Goal: Answer question/provide support: Share knowledge or assist other users

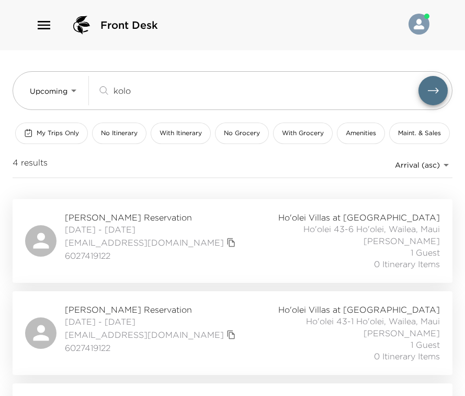
click at [104, 87] on div "kolo ​" at bounding box center [257, 90] width 321 height 13
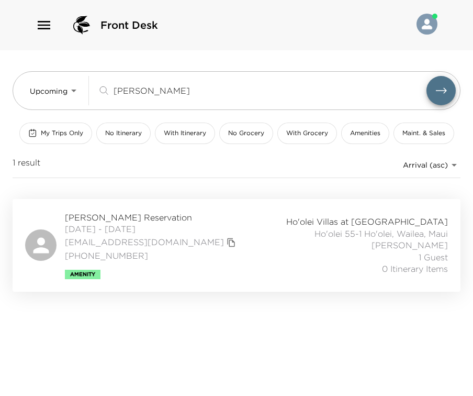
type input "blair"
click at [162, 219] on span "Elizabeth Blair Reservation" at bounding box center [152, 218] width 174 height 12
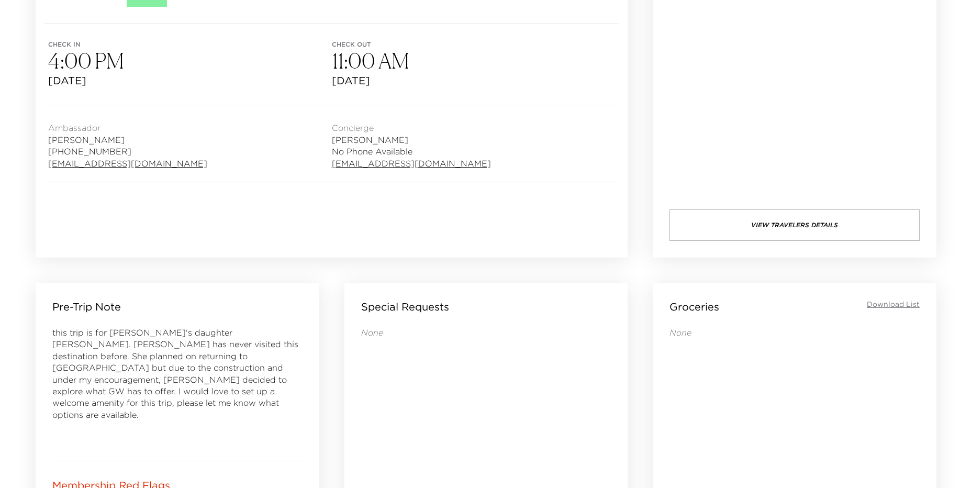
scroll to position [262, 0]
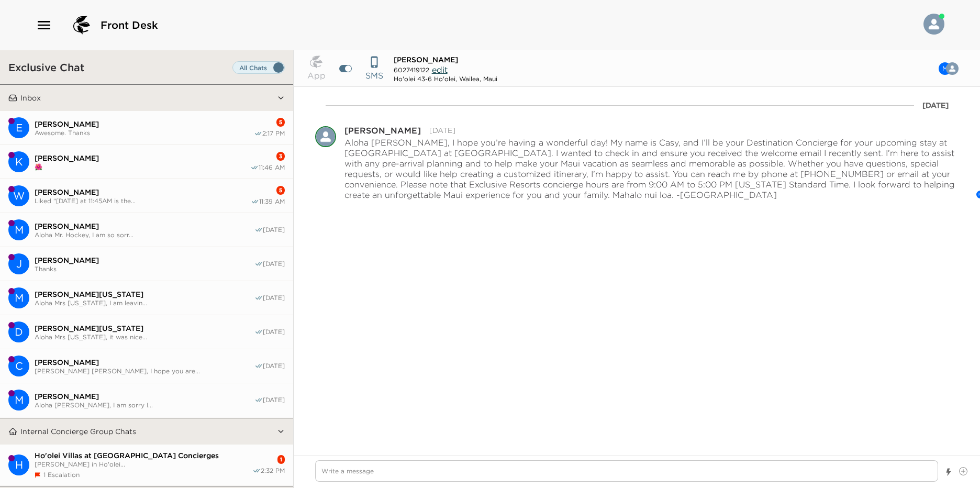
click at [152, 187] on span "Wendy Saure" at bounding box center [143, 191] width 216 height 9
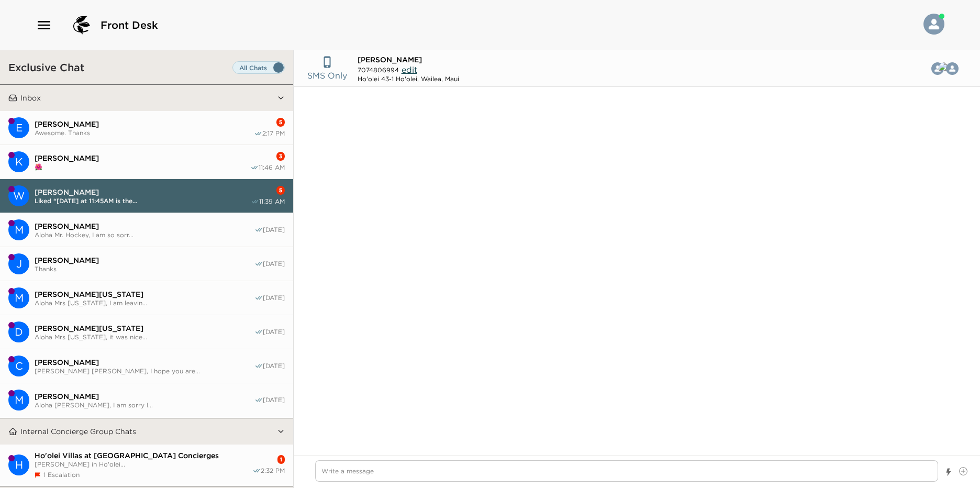
scroll to position [1410, 0]
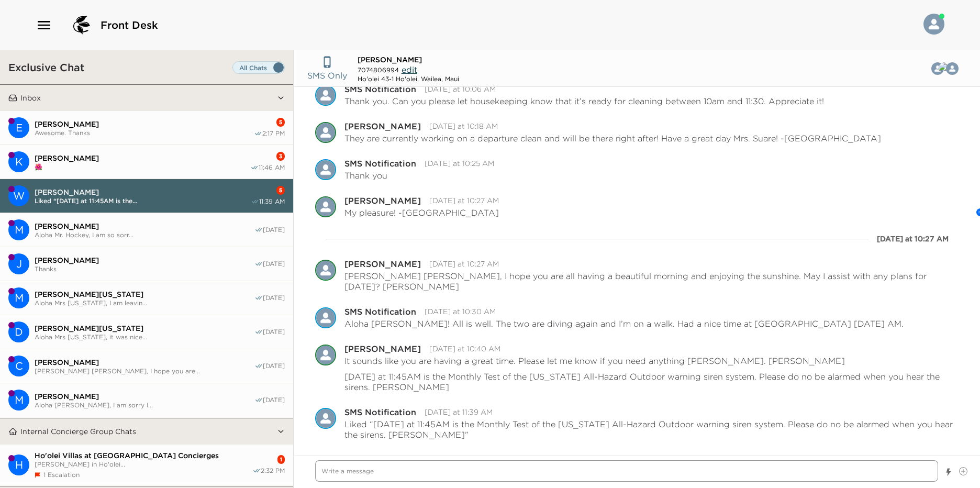
click at [404, 469] on textarea "Write a message" at bounding box center [626, 470] width 623 height 21
paste textarea "https://spa.grandwailea.com/"
type textarea "x"
type textarea "https://spa.grandwailea.com/"
type textarea "x"
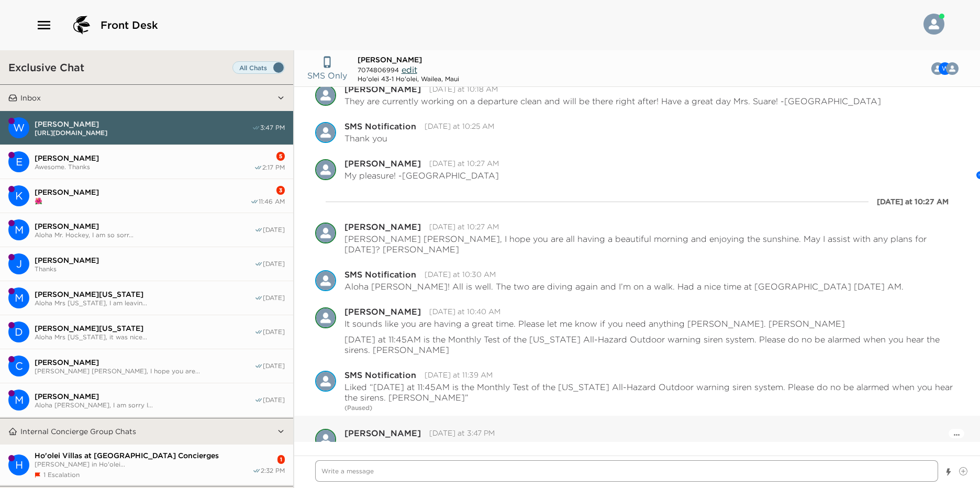
scroll to position [1604, 0]
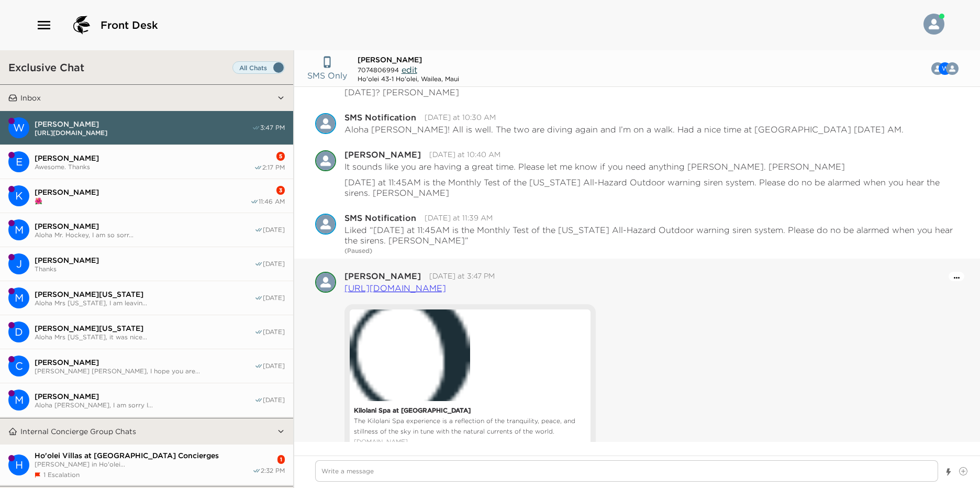
click at [954, 277] on icon "Open Message Actions Menu" at bounding box center [957, 278] width 6 height 2
click at [918, 254] on button "Delete" at bounding box center [928, 262] width 63 height 16
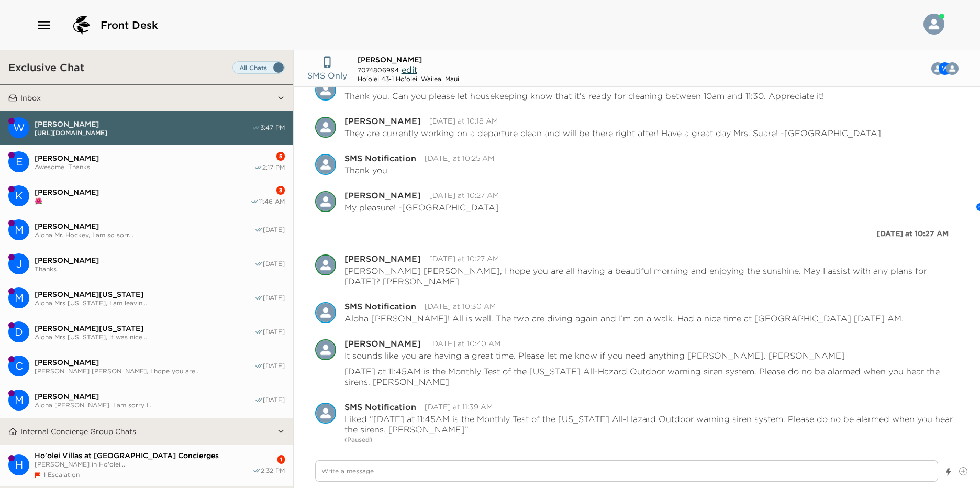
drag, startPoint x: 130, startPoint y: 197, endPoint x: 254, endPoint y: 312, distance: 168.6
click at [131, 197] on span "🌺" at bounding box center [143, 201] width 216 height 8
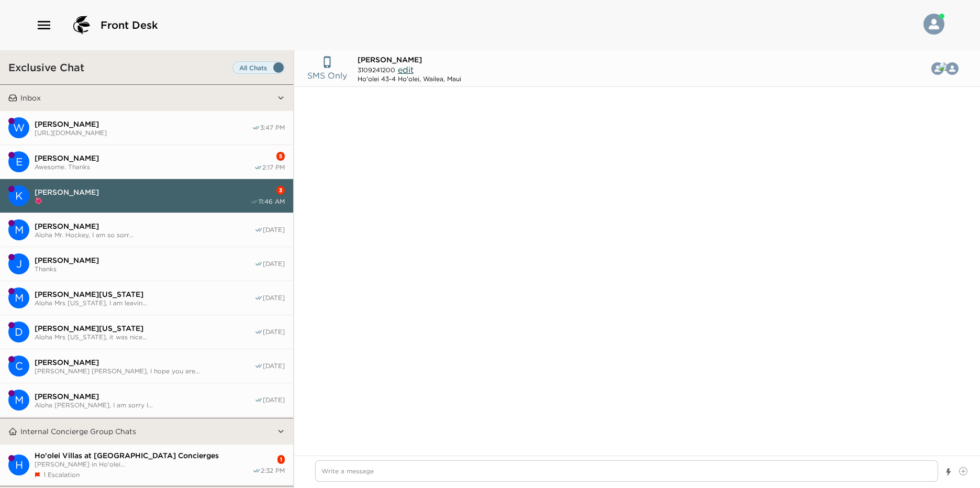
scroll to position [1400, 0]
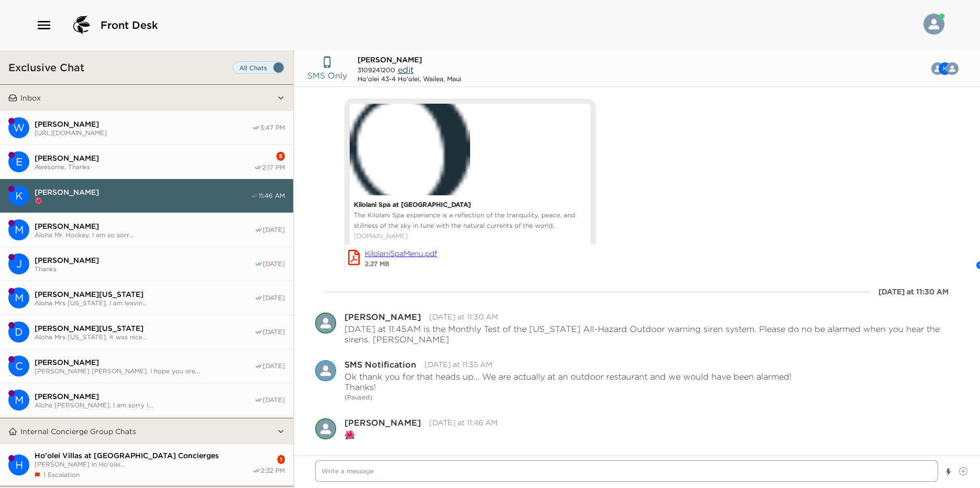
click at [433, 478] on textarea "Write a message" at bounding box center [626, 470] width 623 height 21
paste textarea "https://spa.grandwailea.com/"
type textarea "x"
type textarea "https://spa.grandwailea.com/"
type textarea "x"
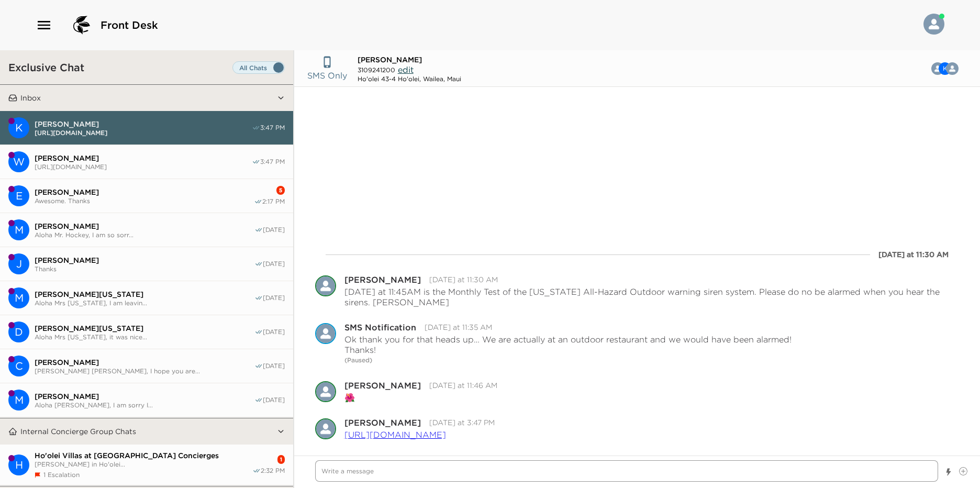
scroll to position [1594, 0]
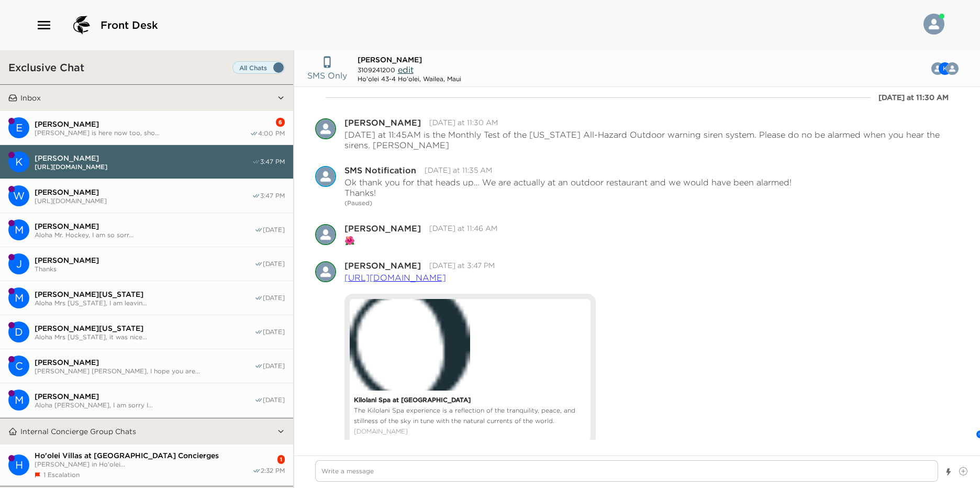
type textarea "x"
